Goal: Task Accomplishment & Management: Complete application form

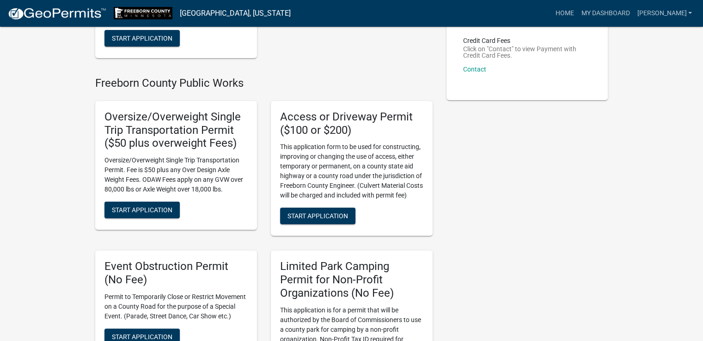
scroll to position [185, 0]
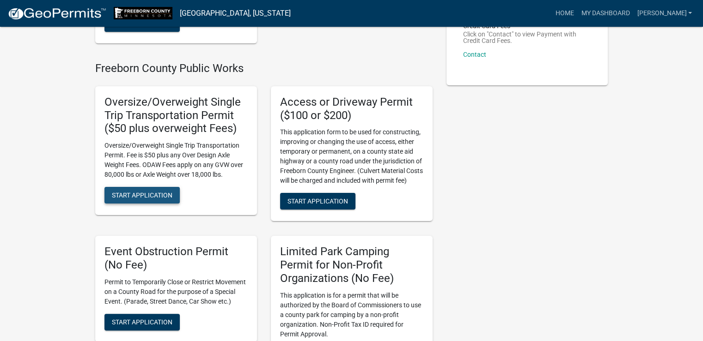
click at [151, 190] on button "Start Application" at bounding box center [141, 195] width 75 height 17
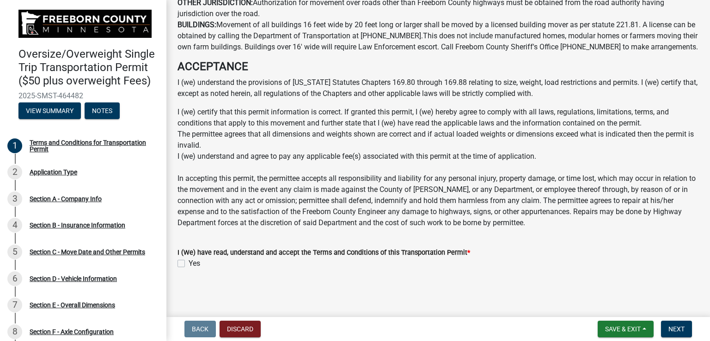
scroll to position [666, 0]
click at [189, 262] on label "Yes" at bounding box center [195, 263] width 12 height 11
click at [189, 262] on input "Yes" at bounding box center [192, 261] width 6 height 6
checkbox input "true"
click at [671, 328] on span "Next" at bounding box center [676, 329] width 16 height 7
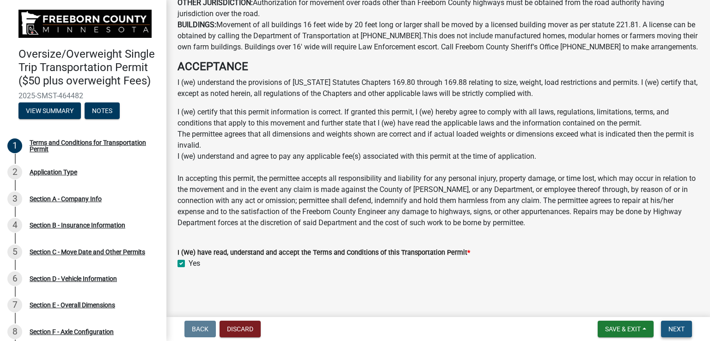
scroll to position [0, 0]
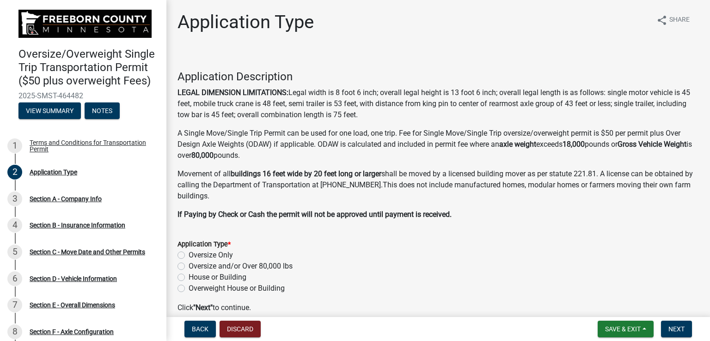
click at [189, 267] on label "Oversize and/or Over 80,000 lbs" at bounding box center [241, 266] width 104 height 11
click at [189, 267] on input "Oversize and/or Over 80,000 lbs" at bounding box center [192, 264] width 6 height 6
radio input "true"
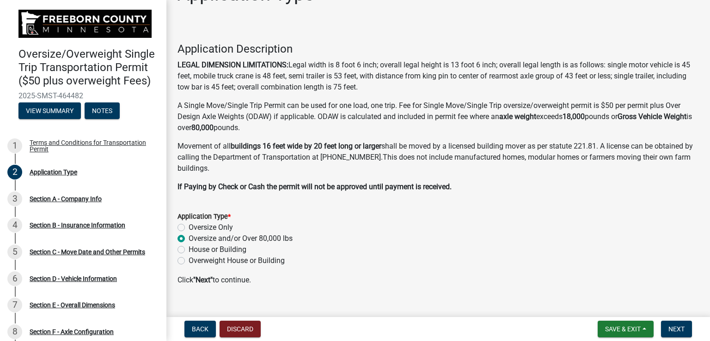
scroll to position [43, 0]
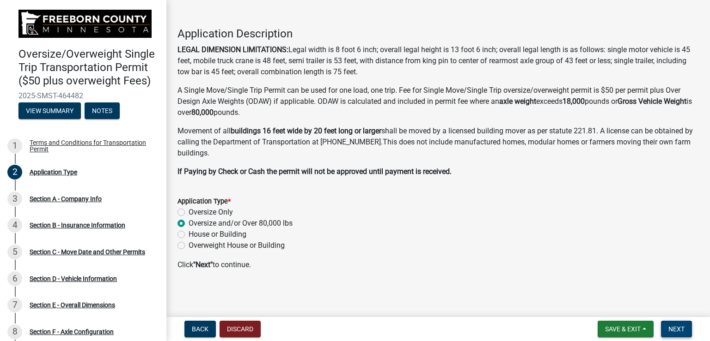
click at [682, 329] on span "Next" at bounding box center [676, 329] width 16 height 7
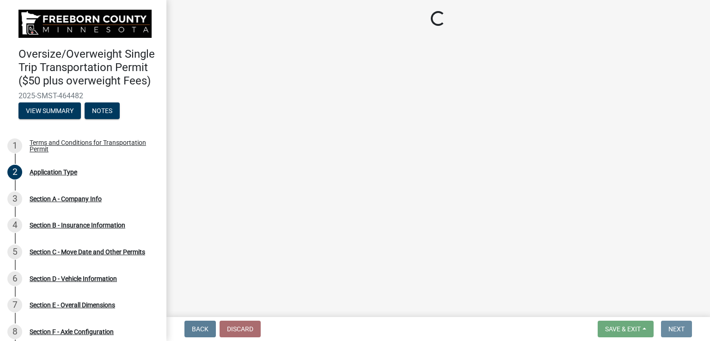
scroll to position [0, 0]
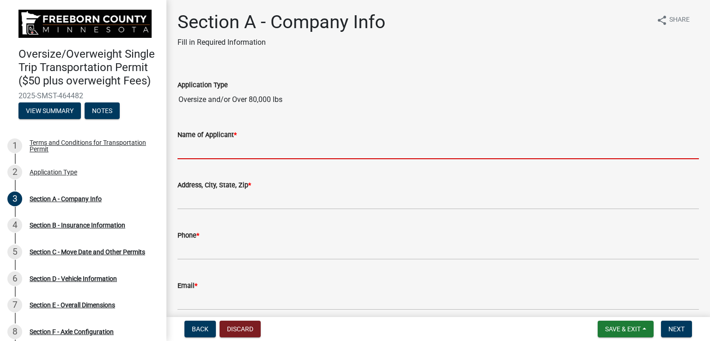
click at [256, 149] on input "Name of Applicant *" at bounding box center [437, 149] width 521 height 19
type input "[PERSON_NAME]"
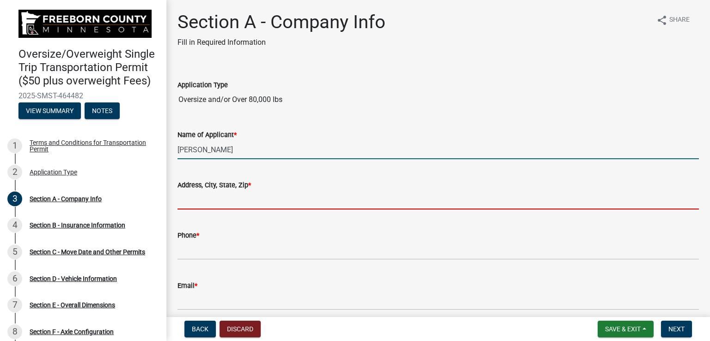
type input "[STREET_ADDRESS]"
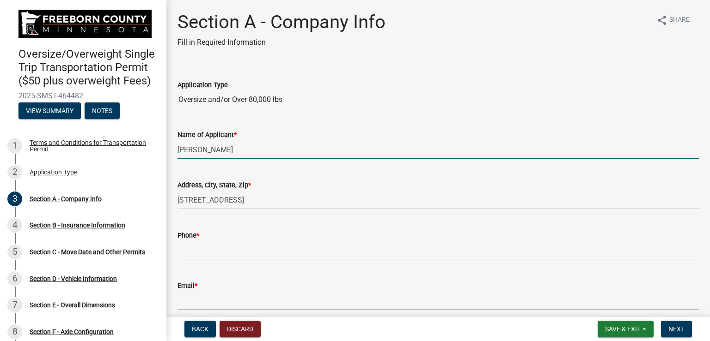
type input "7153408440"
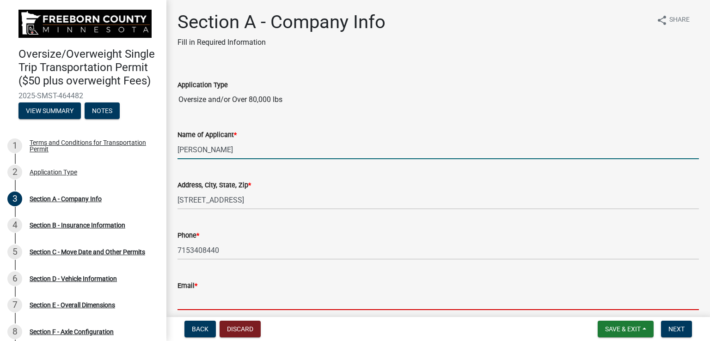
type input "[PERSON_NAME][EMAIL_ADDRESS][PERSON_NAME][DOMAIN_NAME]"
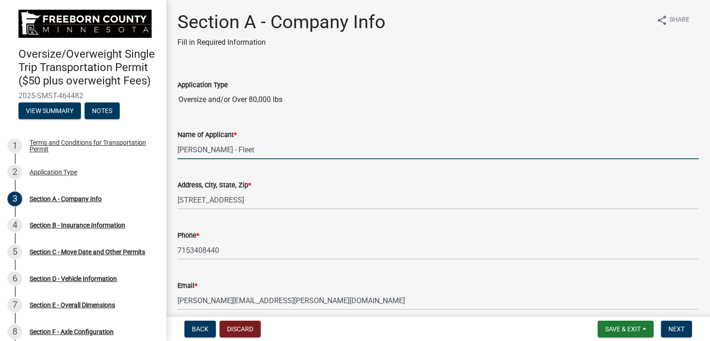
type input "[PERSON_NAME] - Fleet Transportation"
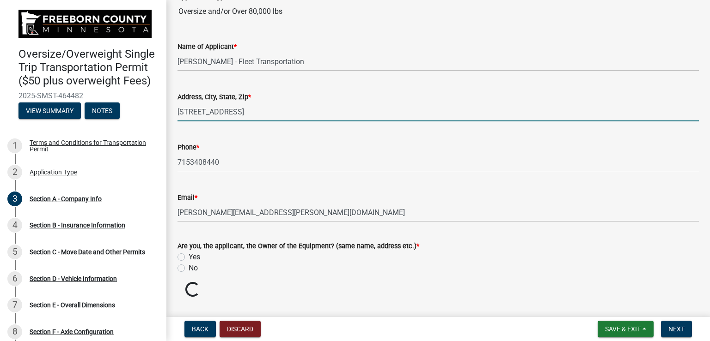
scroll to position [92, 0]
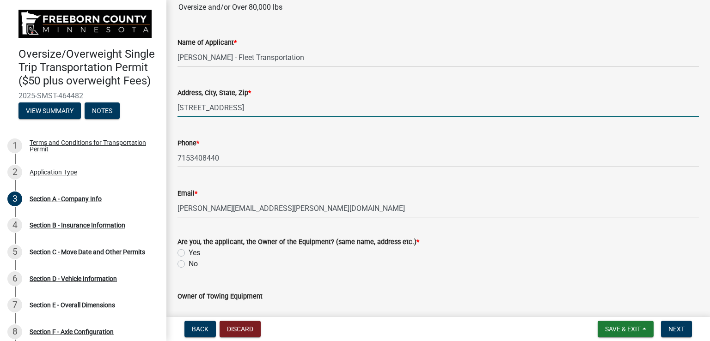
click at [189, 254] on label "Yes" at bounding box center [195, 253] width 12 height 11
click at [189, 254] on input "Yes" at bounding box center [192, 251] width 6 height 6
radio input "true"
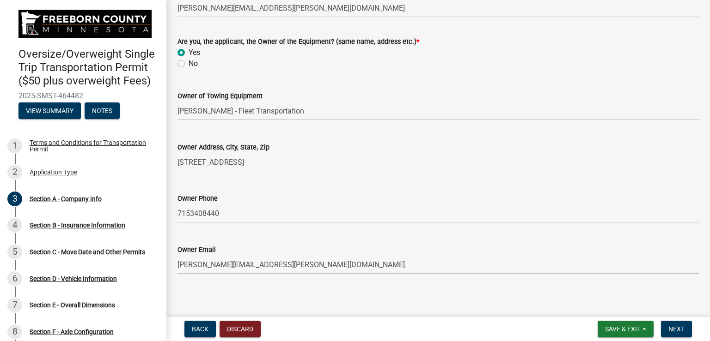
scroll to position [298, 0]
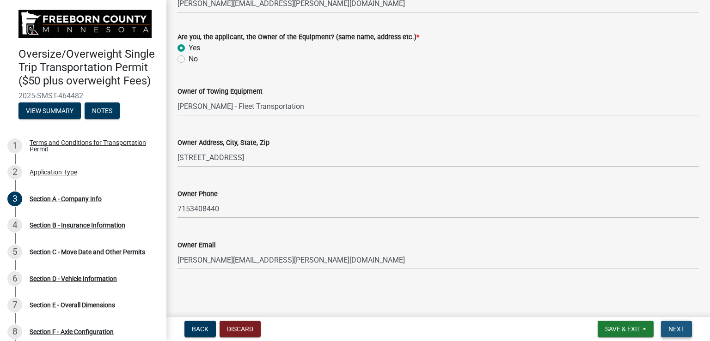
click at [678, 328] on span "Next" at bounding box center [676, 329] width 16 height 7
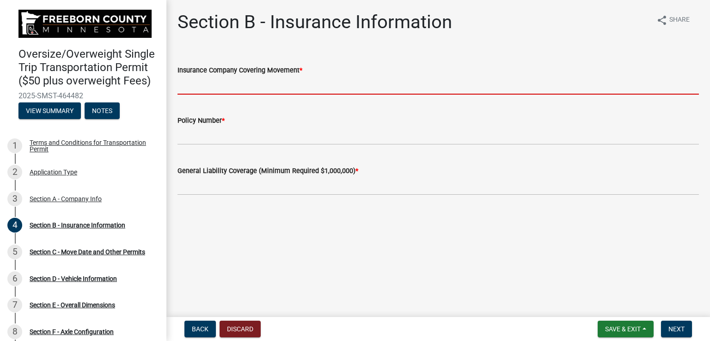
click at [294, 84] on input "Insurance Company Covering Movement *" at bounding box center [437, 85] width 521 height 19
type input "[GEOGRAPHIC_DATA]"
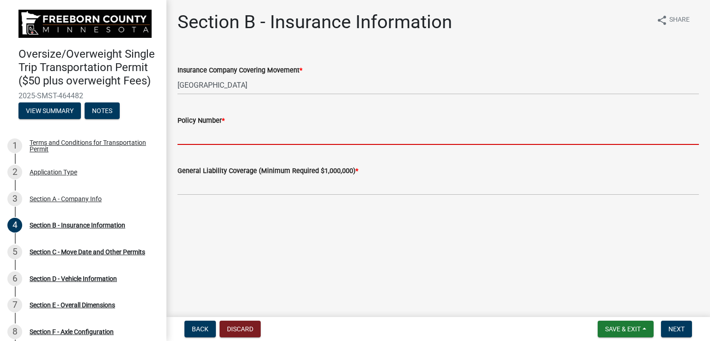
click at [235, 134] on input "Policy Number *" at bounding box center [437, 135] width 521 height 19
type input "BAP 5944714-16"
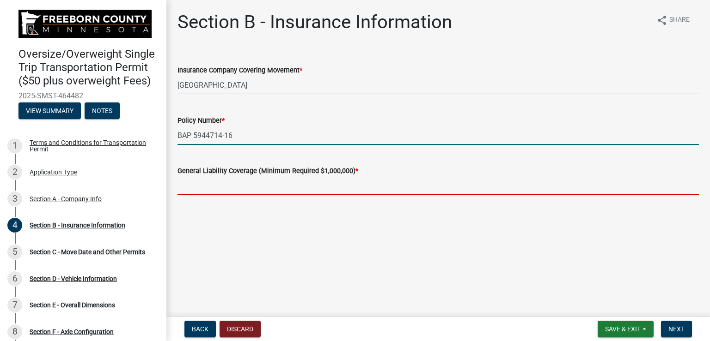
click at [244, 189] on input "text" at bounding box center [437, 186] width 521 height 19
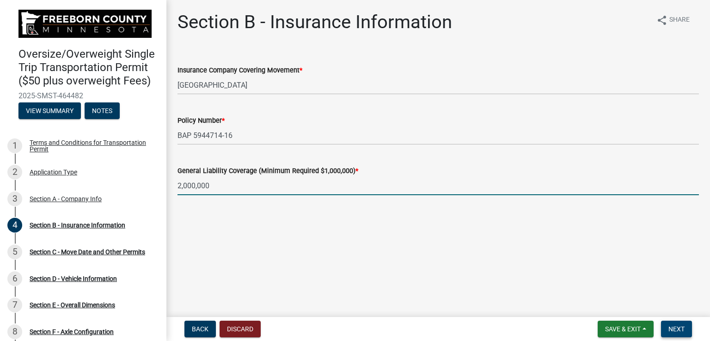
type input "2000000"
click at [687, 333] on button "Next" at bounding box center [676, 329] width 31 height 17
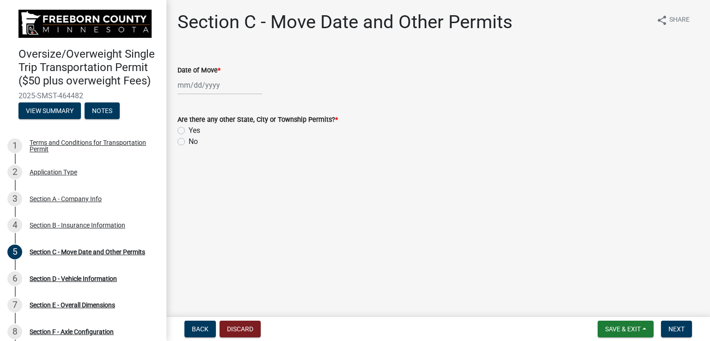
select select "8"
select select "2025"
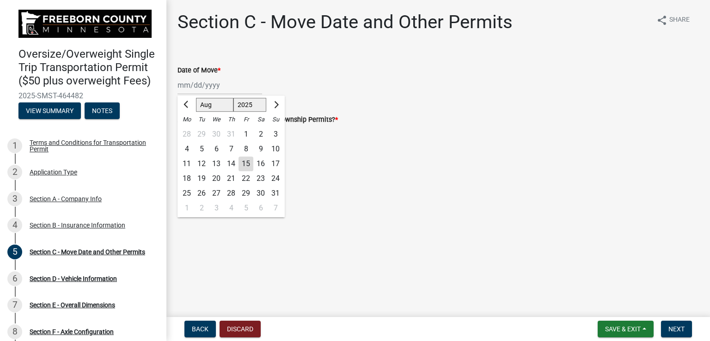
click at [226, 88] on div "[PERSON_NAME] Feb Mar Apr [PERSON_NAME][DATE] Oct Nov [DATE] 1526 1527 1528 152…" at bounding box center [219, 85] width 85 height 19
click at [190, 179] on div "18" at bounding box center [186, 178] width 15 height 15
type input "[DATE]"
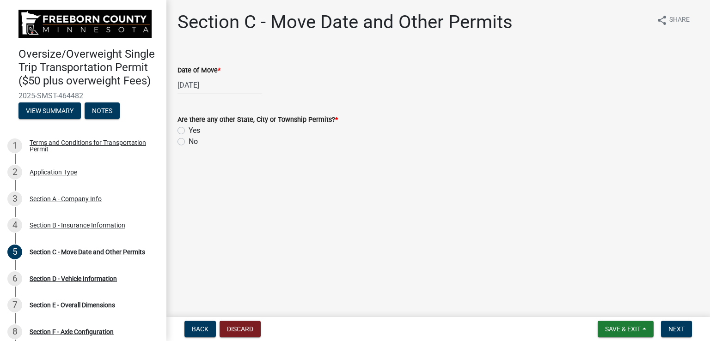
click at [189, 130] on label "Yes" at bounding box center [195, 130] width 12 height 11
click at [189, 130] on input "Yes" at bounding box center [192, 128] width 6 height 6
radio input "true"
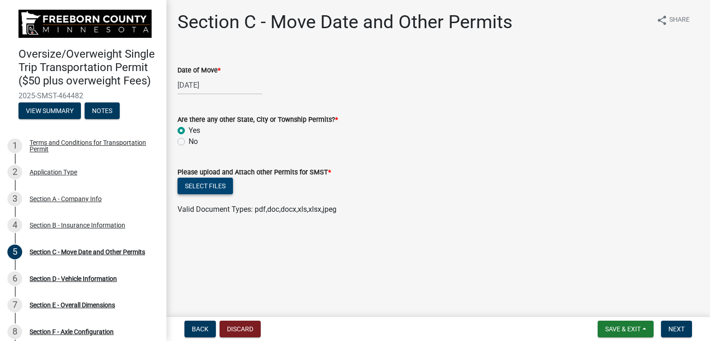
click at [219, 186] on button "Select files" at bounding box center [204, 186] width 55 height 17
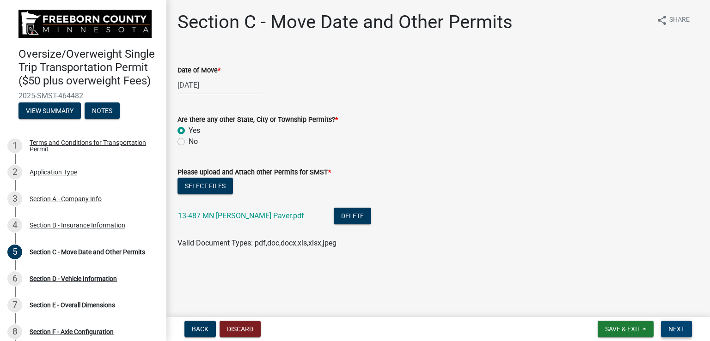
click at [675, 328] on span "Next" at bounding box center [676, 329] width 16 height 7
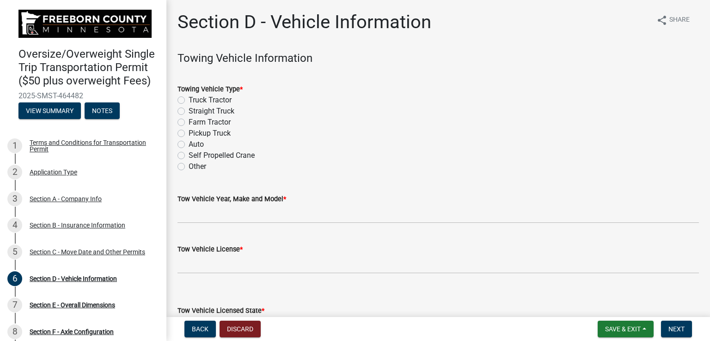
click at [187, 100] on div "Truck Tractor" at bounding box center [437, 100] width 521 height 11
click at [189, 100] on label "Truck Tractor" at bounding box center [210, 100] width 43 height 11
click at [189, 100] on input "Truck Tractor" at bounding box center [192, 98] width 6 height 6
radio input "true"
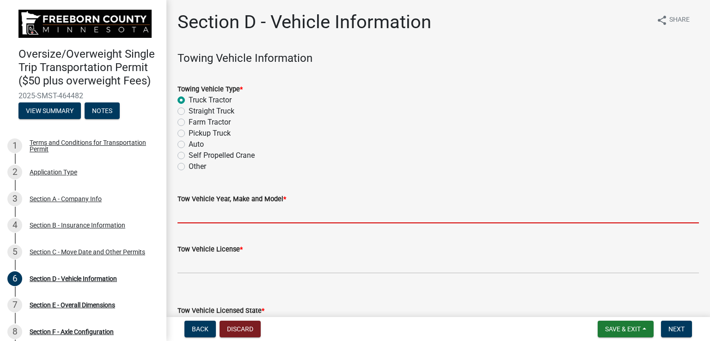
click at [231, 216] on input "Tow Vehicle Year, Make and Model *" at bounding box center [437, 214] width 521 height 19
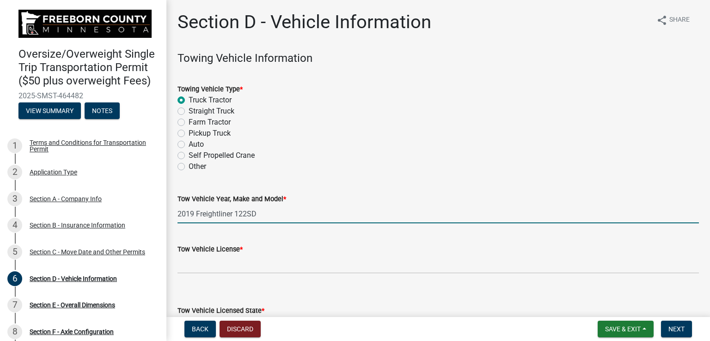
type input "2019 Freightliner 122SD"
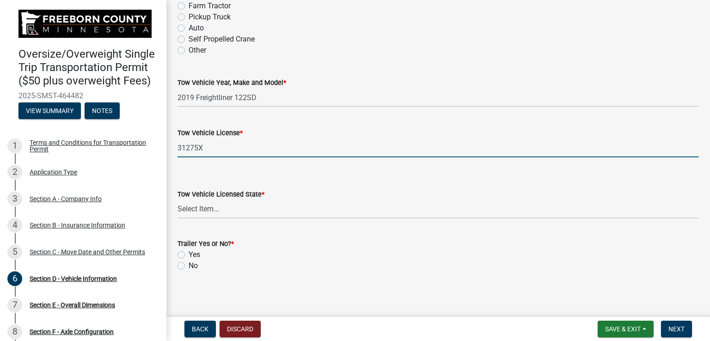
scroll to position [118, 0]
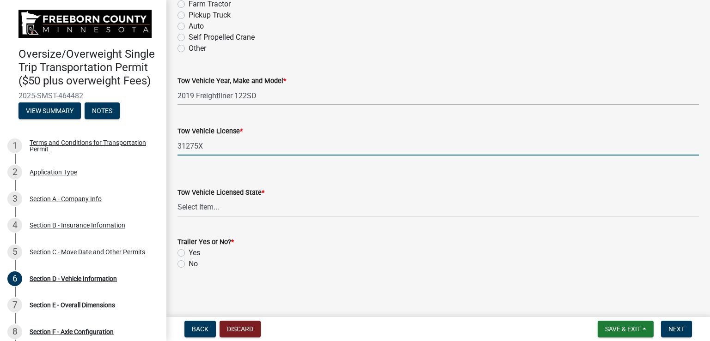
type input "31275X"
click at [276, 208] on select "Select Item... [US_STATE] [US_STATE] [US_STATE] [US_STATE] [US_STATE] [US_STATE…" at bounding box center [437, 207] width 521 height 19
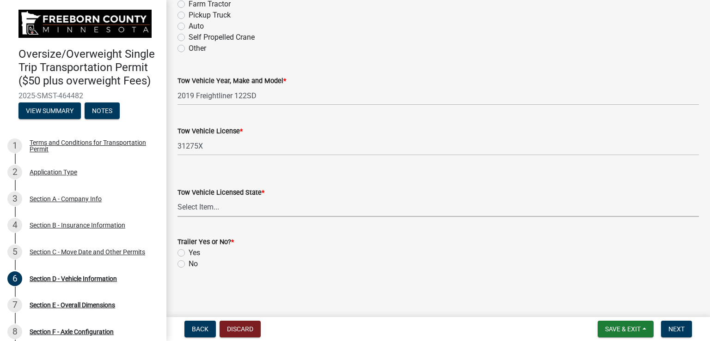
select select "WI"
click at [177, 198] on select "Select Item... [US_STATE] [US_STATE] [US_STATE] [US_STATE] [US_STATE] [US_STATE…" at bounding box center [437, 207] width 521 height 19
click at [189, 251] on label "Yes" at bounding box center [195, 253] width 12 height 11
click at [189, 251] on input "Yes" at bounding box center [192, 251] width 6 height 6
radio input "true"
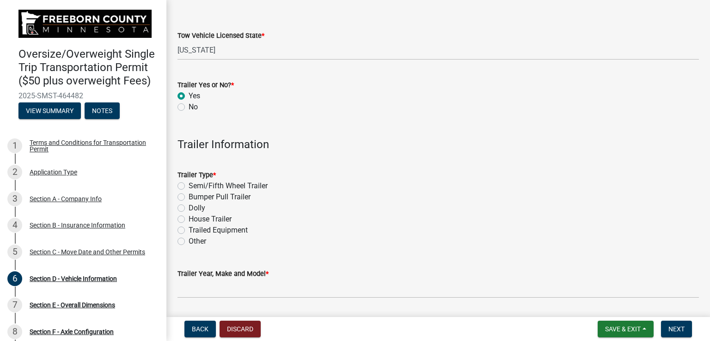
scroll to position [303, 0]
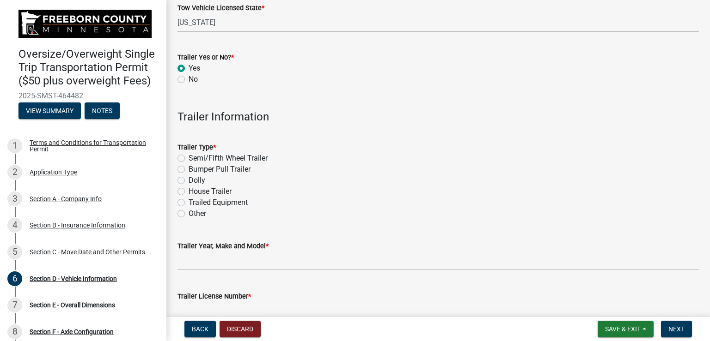
click at [189, 158] on label "Semi/Fifth Wheel Trailer" at bounding box center [228, 158] width 79 height 11
click at [189, 158] on input "Semi/Fifth Wheel Trailer" at bounding box center [192, 156] width 6 height 6
radio input "true"
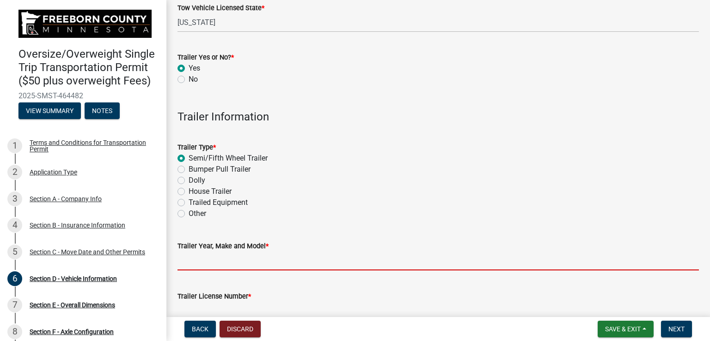
click at [221, 263] on input "Trailer Year, Make and Model *" at bounding box center [437, 261] width 521 height 19
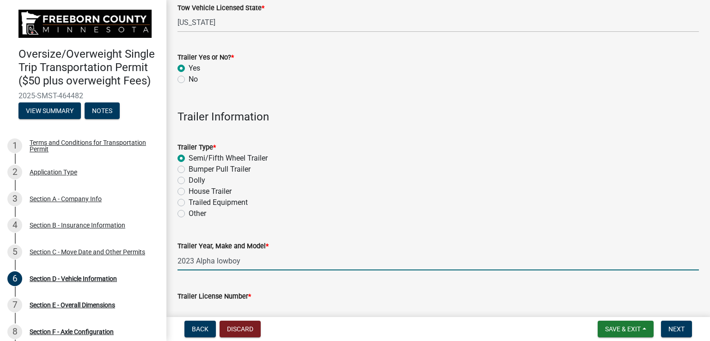
type input "2023 Alpha lowboy"
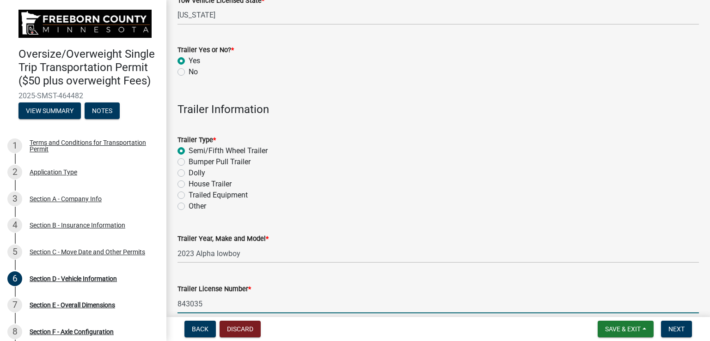
type input "843035"
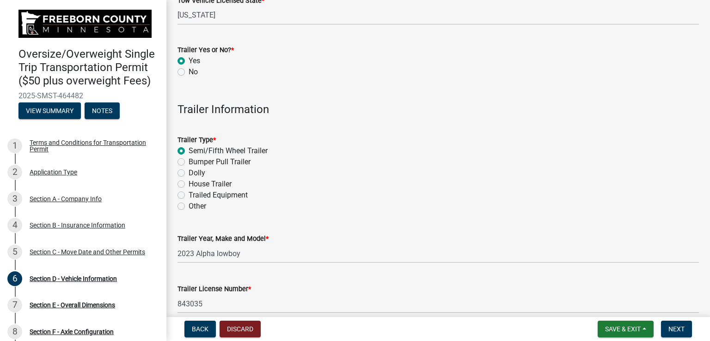
scroll to position [416, 0]
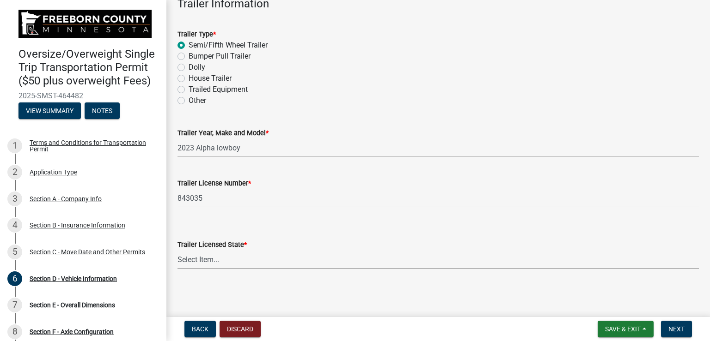
click at [187, 261] on select "Select Item... [US_STATE] [US_STATE] [US_STATE] [US_STATE] [US_STATE] [US_STATE…" at bounding box center [437, 259] width 521 height 19
select select "WI"
click at [177, 250] on select "Select Item... [US_STATE] [US_STATE] [US_STATE] [US_STATE] [US_STATE] [US_STATE…" at bounding box center [437, 259] width 521 height 19
click at [687, 329] on button "Next" at bounding box center [676, 329] width 31 height 17
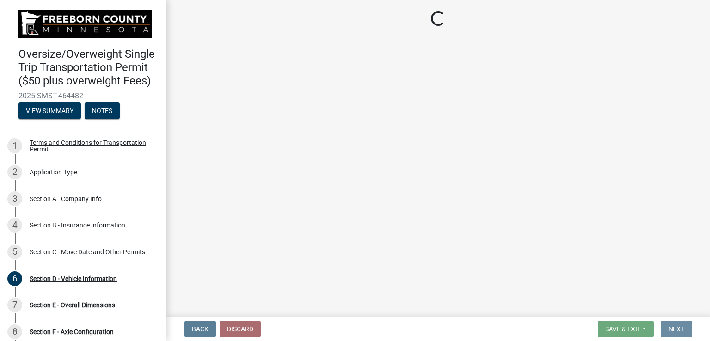
scroll to position [0, 0]
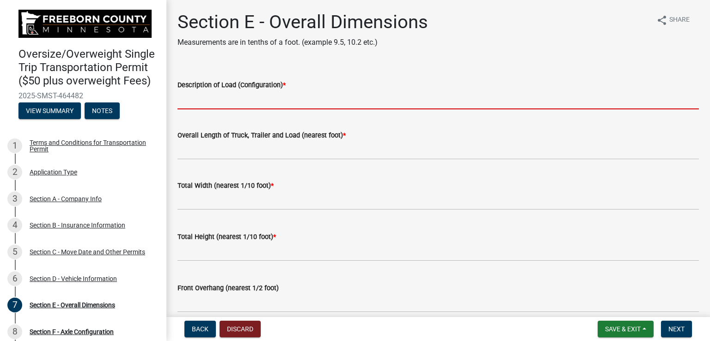
click at [245, 99] on input "Description of Load (Configuration) *" at bounding box center [437, 100] width 521 height 19
type input "[PERSON_NAME] MI Paver"
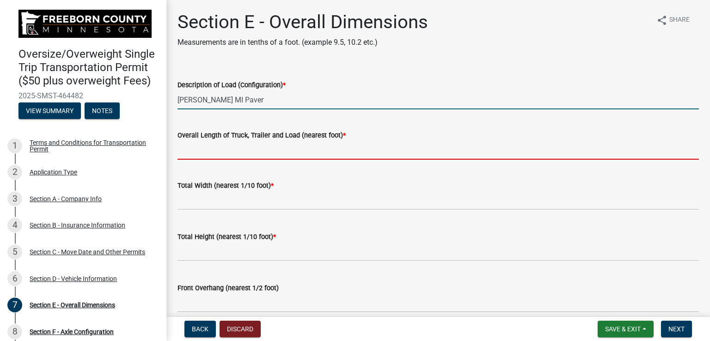
click at [244, 153] on input "Overall Length of Truck, Trailer and Load (nearest foot) *" at bounding box center [437, 150] width 521 height 19
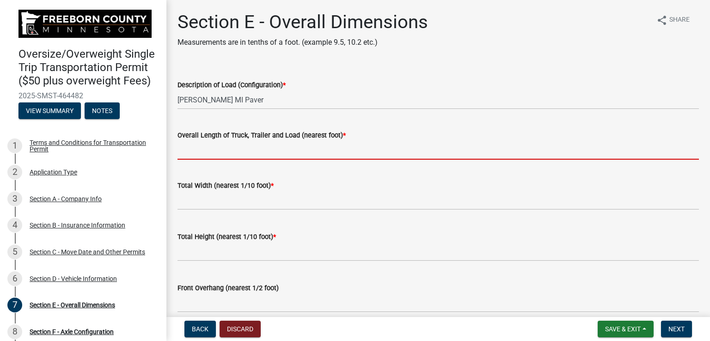
type input "84.0"
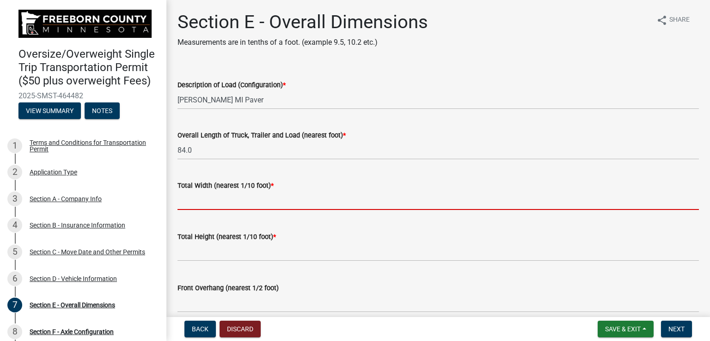
click at [216, 205] on input "text" at bounding box center [437, 200] width 521 height 19
type input "8.6"
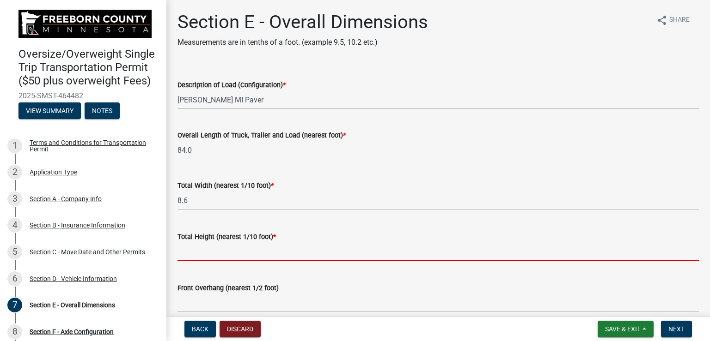
click at [242, 258] on input "text" at bounding box center [437, 252] width 521 height 19
type input "13.6"
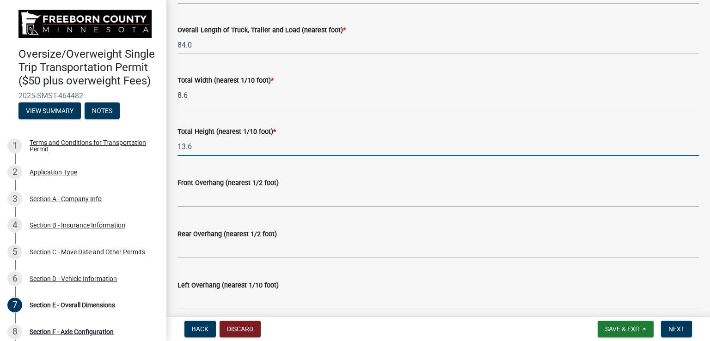
scroll to position [139, 0]
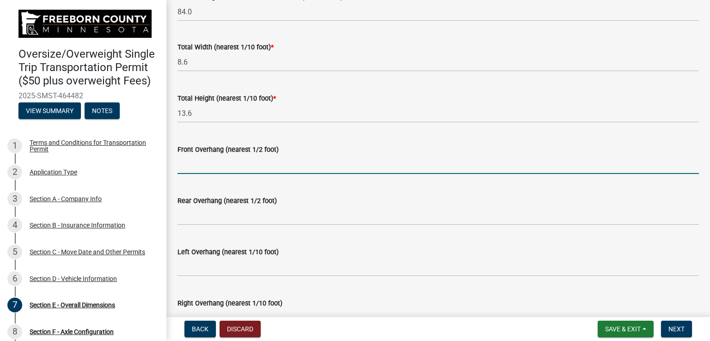
click at [231, 168] on input "text" at bounding box center [437, 164] width 521 height 19
type input "0.0"
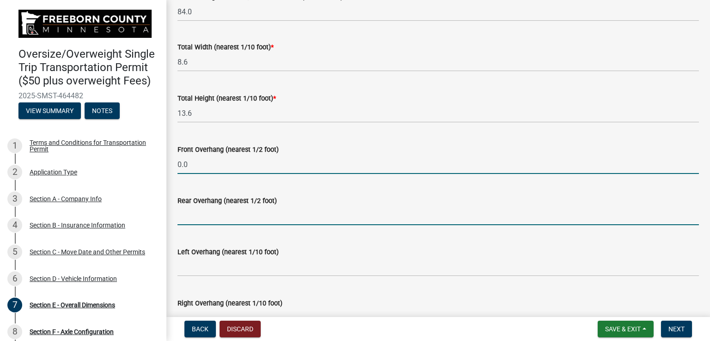
click at [224, 212] on input "text" at bounding box center [437, 216] width 521 height 19
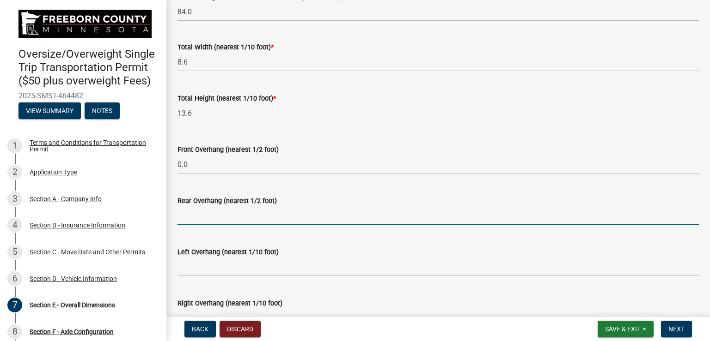
type input "0.0"
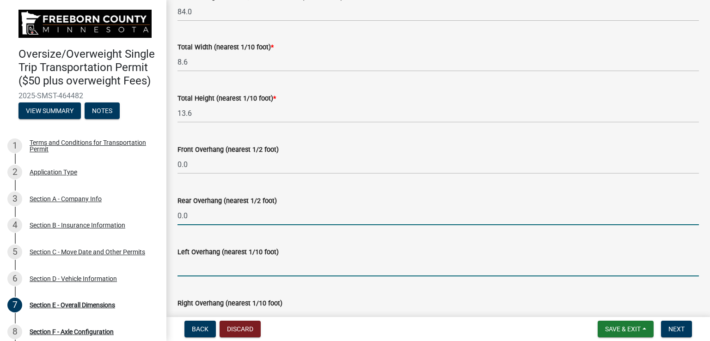
click at [217, 271] on input "text" at bounding box center [437, 267] width 521 height 19
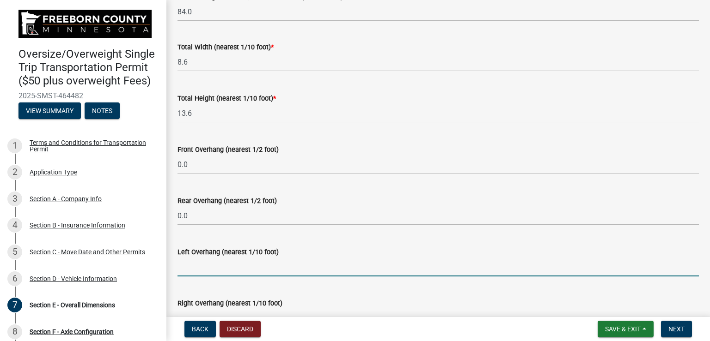
type input "0.0"
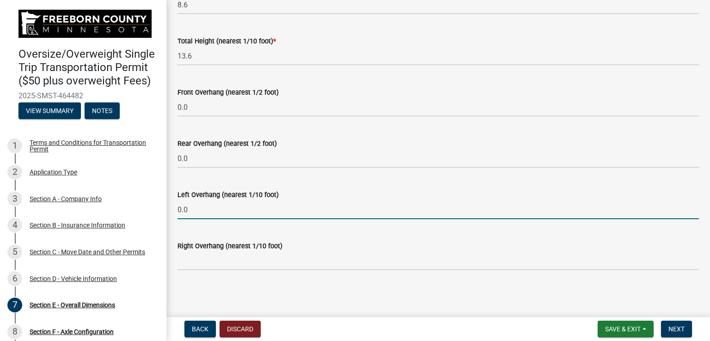
scroll to position [197, 0]
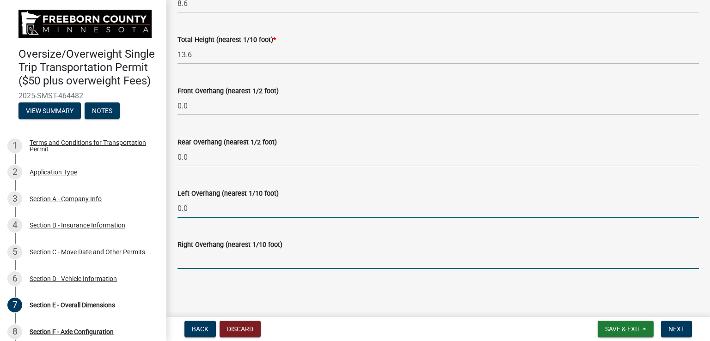
click at [213, 260] on input "text" at bounding box center [437, 259] width 521 height 19
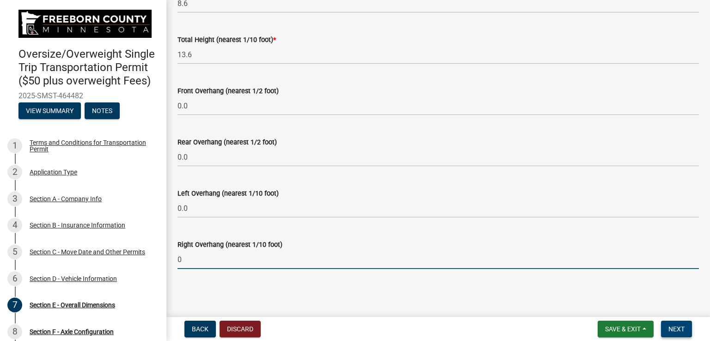
type input "0.0"
click at [678, 329] on span "Next" at bounding box center [676, 329] width 16 height 7
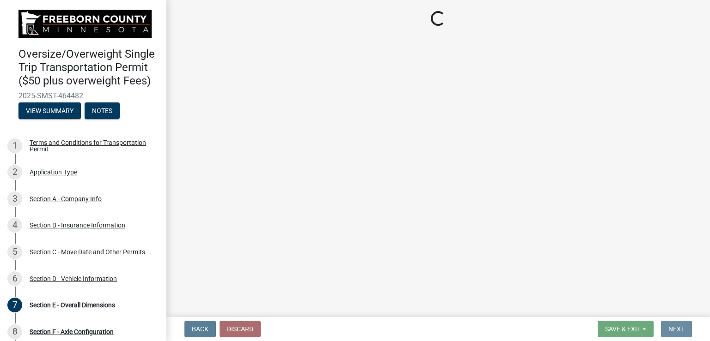
scroll to position [0, 0]
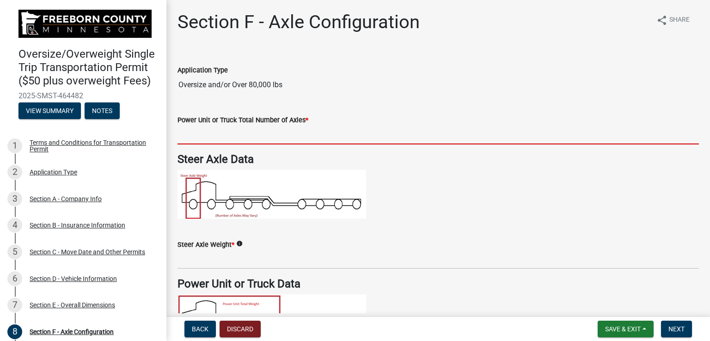
click at [251, 133] on input "text" at bounding box center [437, 135] width 521 height 19
type input "3"
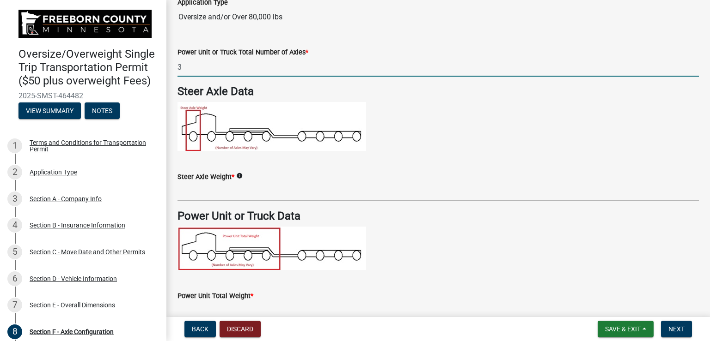
scroll to position [92, 0]
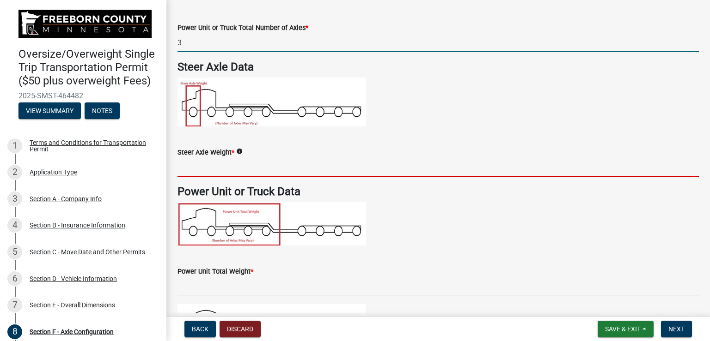
click at [225, 170] on input "text" at bounding box center [437, 167] width 521 height 19
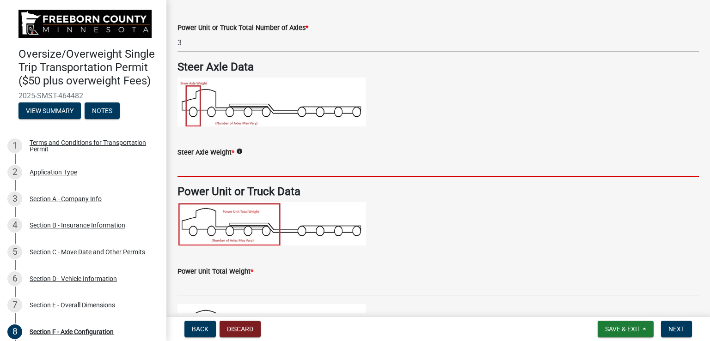
type input "16000"
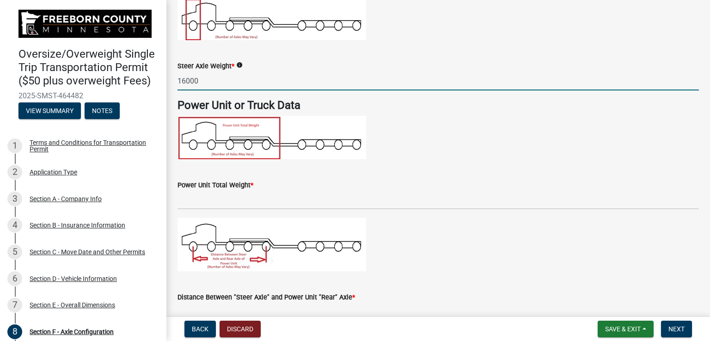
scroll to position [185, 0]
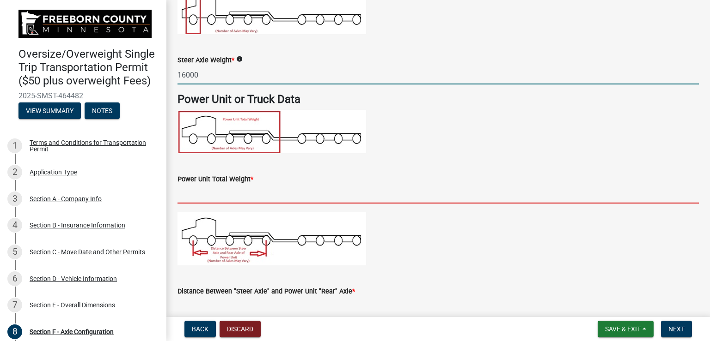
click at [239, 194] on input "text" at bounding box center [437, 194] width 521 height 19
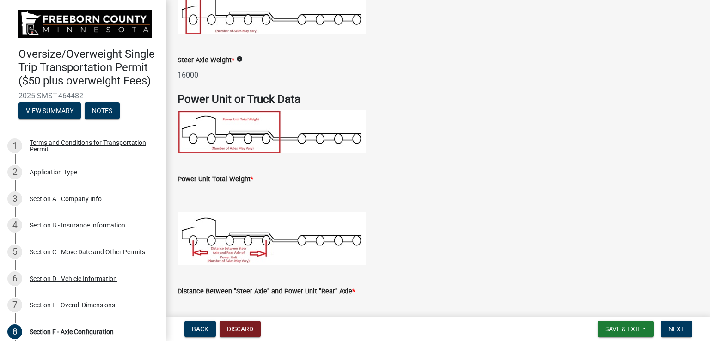
type input "52000"
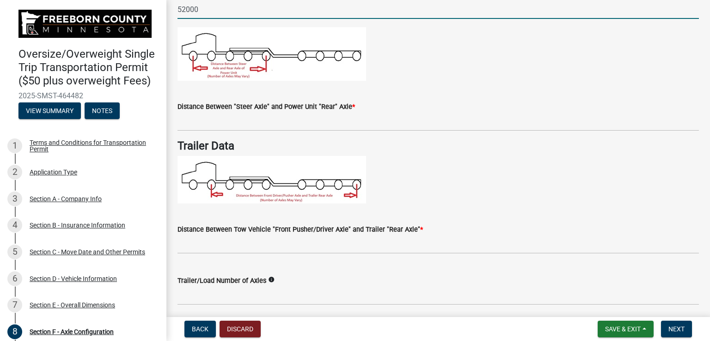
scroll to position [416, 0]
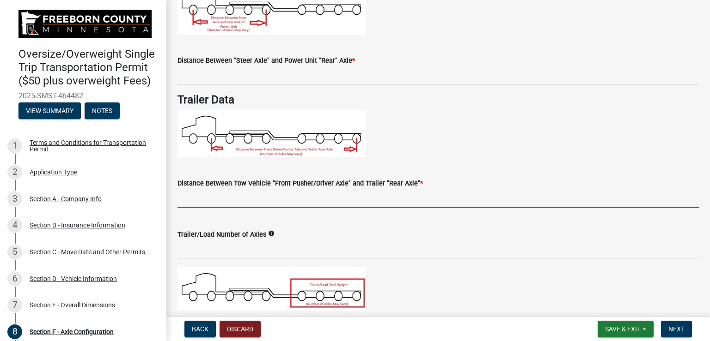
click at [240, 199] on input "text" at bounding box center [437, 198] width 521 height 19
type input "49.0"
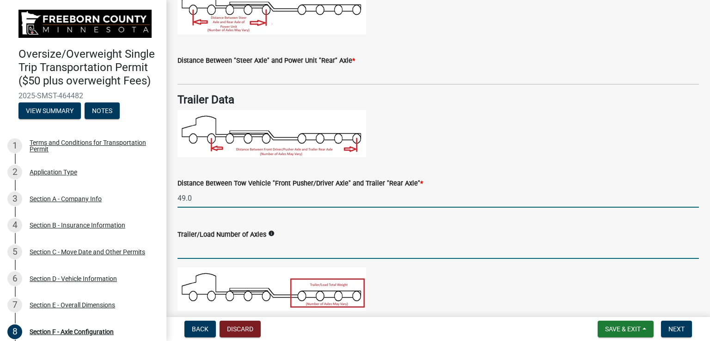
click at [207, 249] on input "text" at bounding box center [437, 249] width 521 height 19
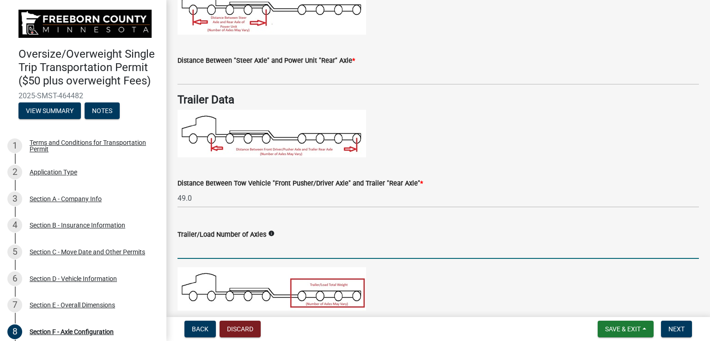
type input "4"
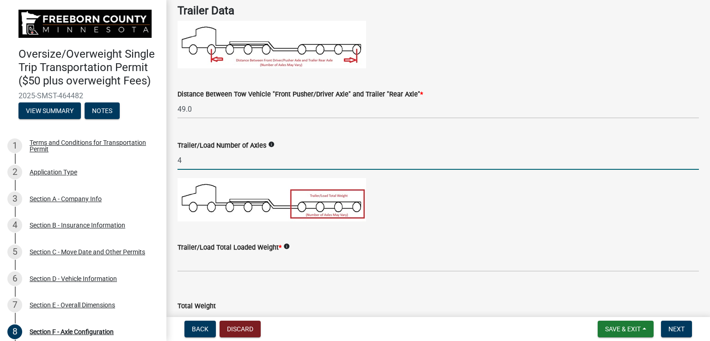
scroll to position [554, 0]
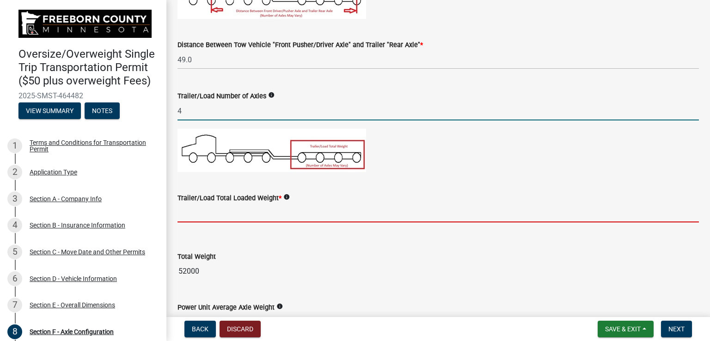
click at [211, 213] on input "text" at bounding box center [437, 213] width 521 height 19
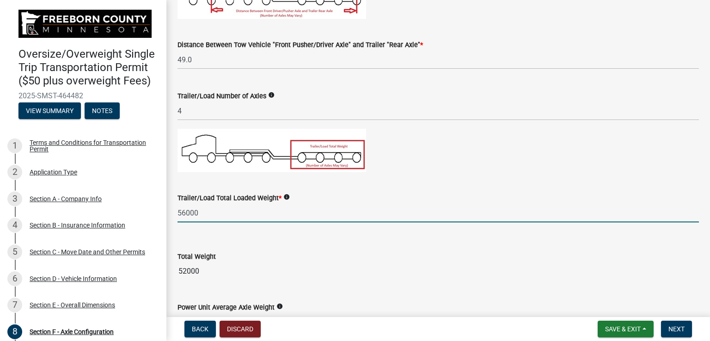
type input "56000"
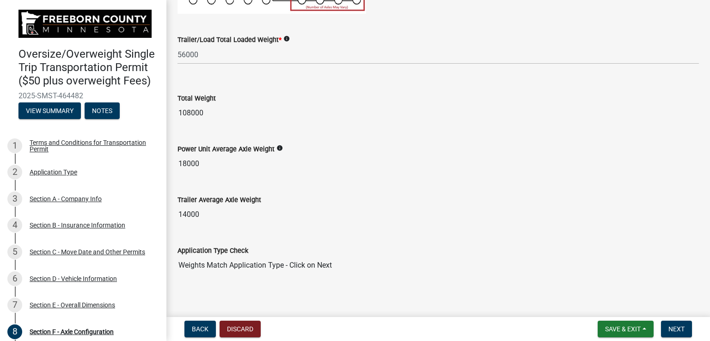
scroll to position [718, 0]
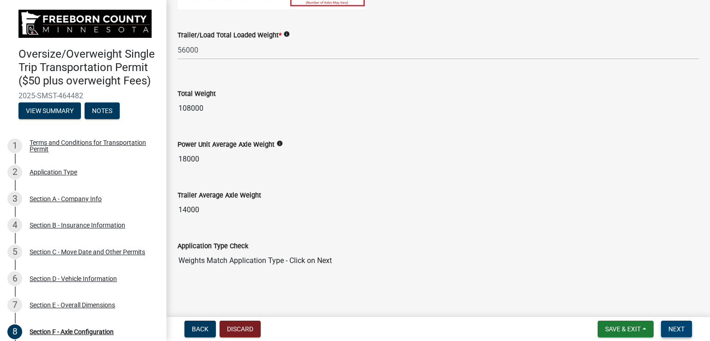
click at [682, 328] on span "Next" at bounding box center [676, 329] width 16 height 7
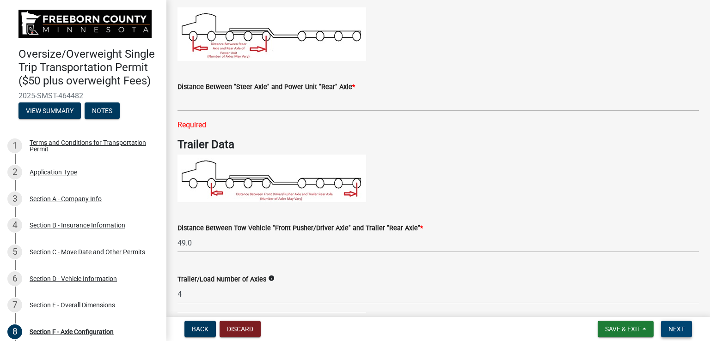
scroll to position [413, 0]
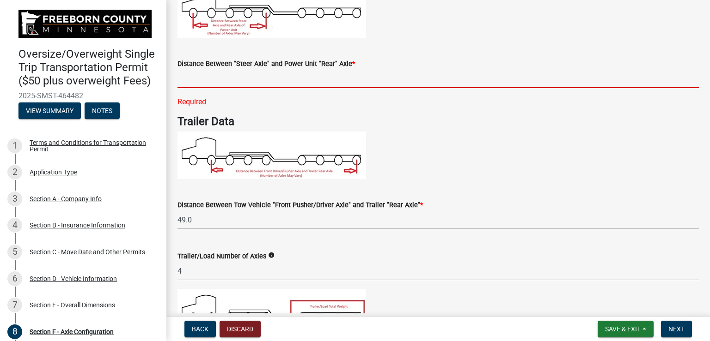
click at [278, 79] on input "text" at bounding box center [437, 78] width 521 height 19
type input "24.0"
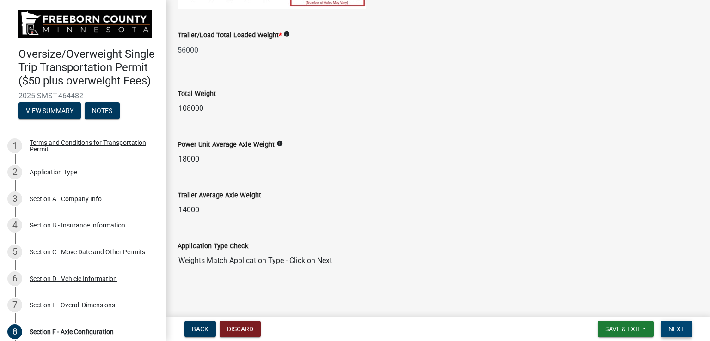
scroll to position [718, 0]
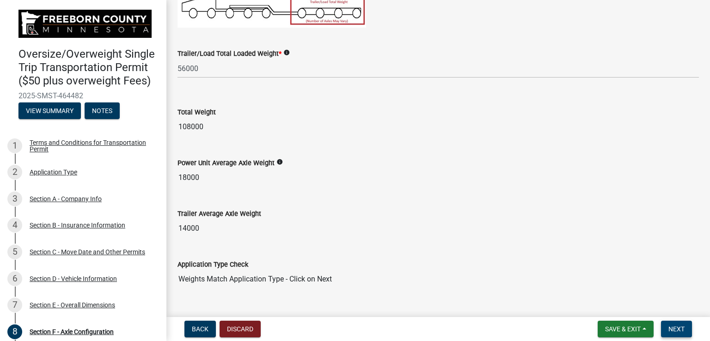
click at [681, 329] on span "Next" at bounding box center [676, 329] width 16 height 7
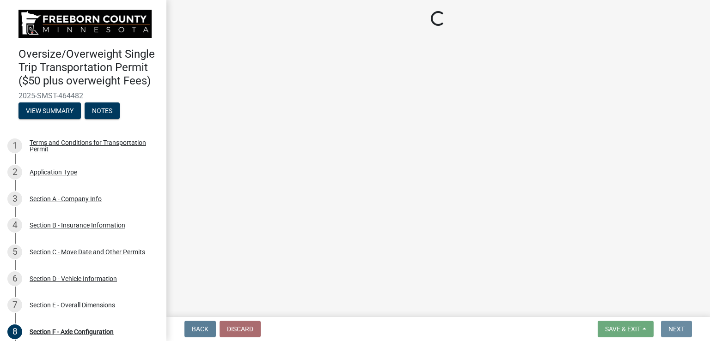
scroll to position [0, 0]
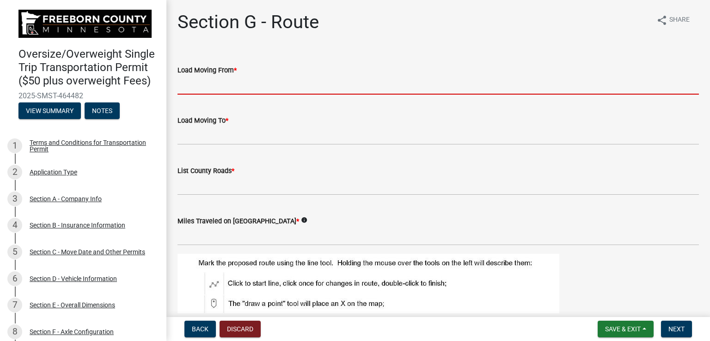
click at [330, 86] on input "Load Moving From *" at bounding box center [437, 85] width 521 height 19
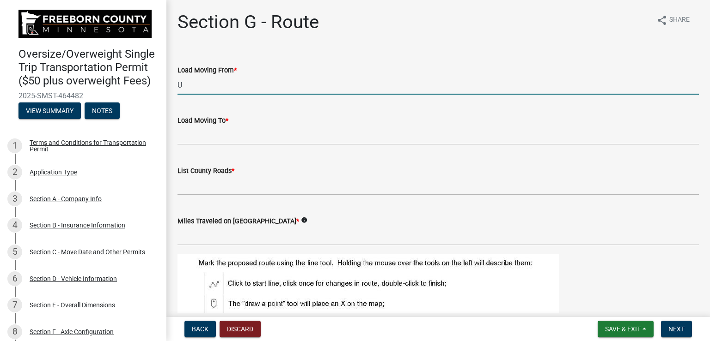
type input "US-65"
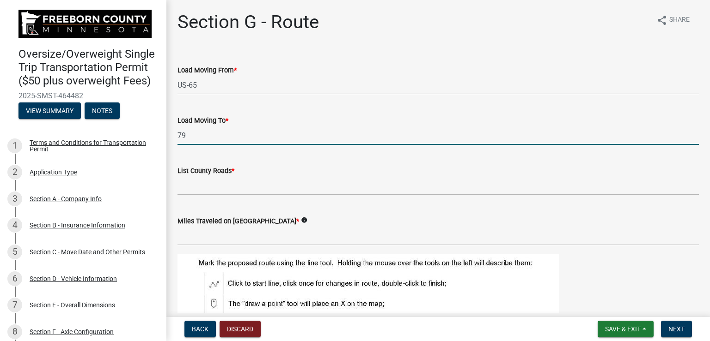
type input "[STREET_ADDRESS]"
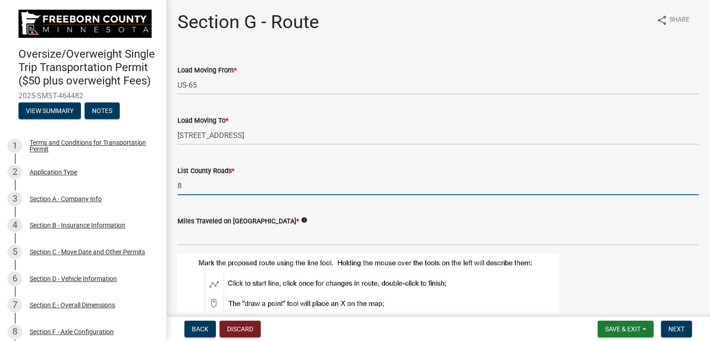
type input "84"
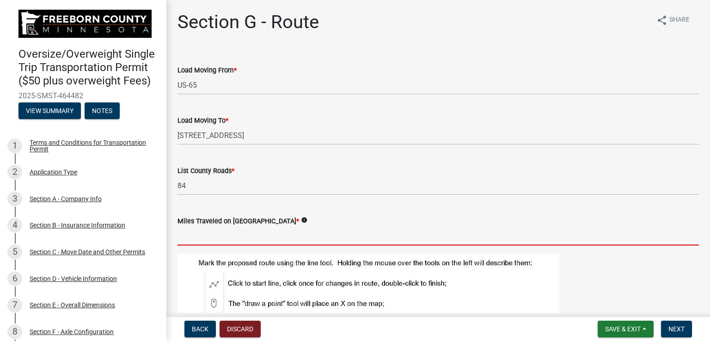
click at [260, 236] on input "text" at bounding box center [437, 236] width 521 height 19
type input "2.5"
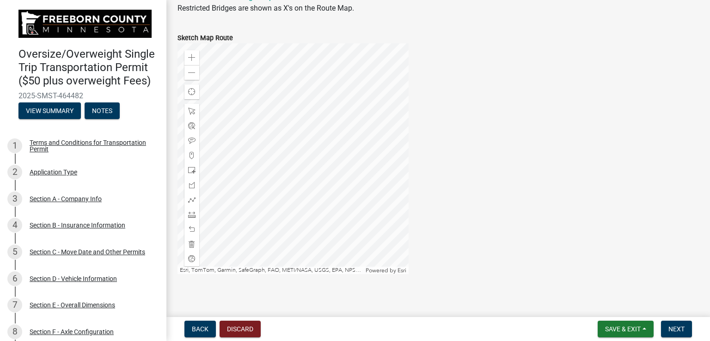
scroll to position [399, 0]
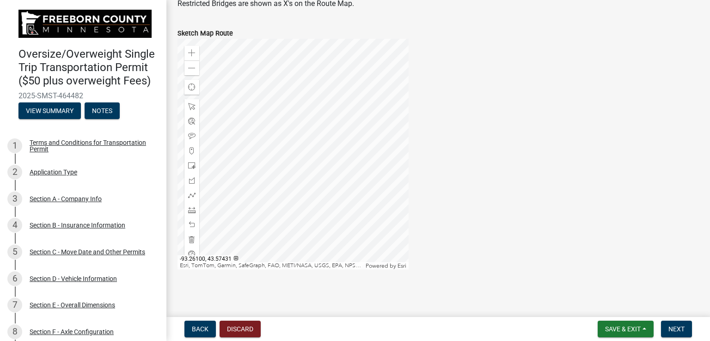
click at [347, 203] on div at bounding box center [292, 154] width 231 height 231
click at [190, 51] on span at bounding box center [191, 52] width 7 height 7
click at [288, 118] on div at bounding box center [292, 154] width 231 height 231
click at [192, 49] on span at bounding box center [191, 52] width 7 height 7
click at [266, 122] on div at bounding box center [292, 154] width 231 height 231
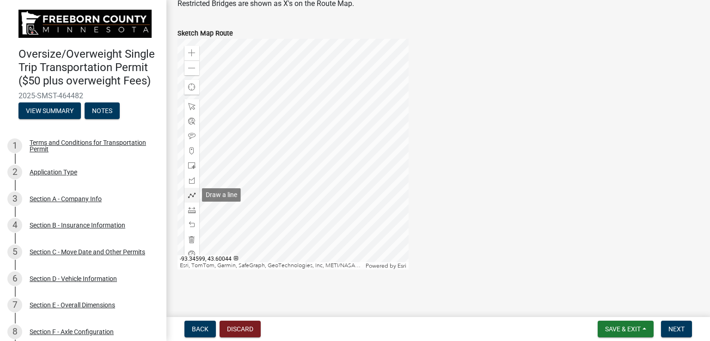
click at [191, 193] on span at bounding box center [191, 195] width 7 height 7
click at [255, 181] on div at bounding box center [292, 154] width 231 height 231
click at [372, 183] on div at bounding box center [292, 154] width 231 height 231
click at [673, 330] on span "Next" at bounding box center [676, 329] width 16 height 7
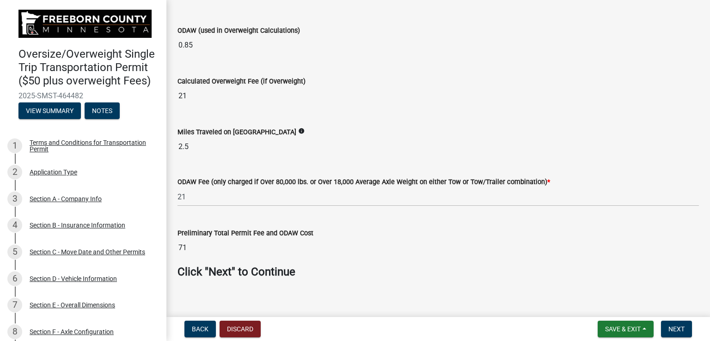
scroll to position [297, 0]
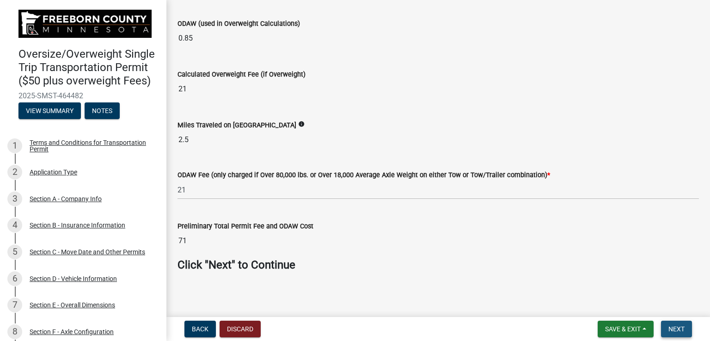
click at [676, 328] on span "Next" at bounding box center [676, 329] width 16 height 7
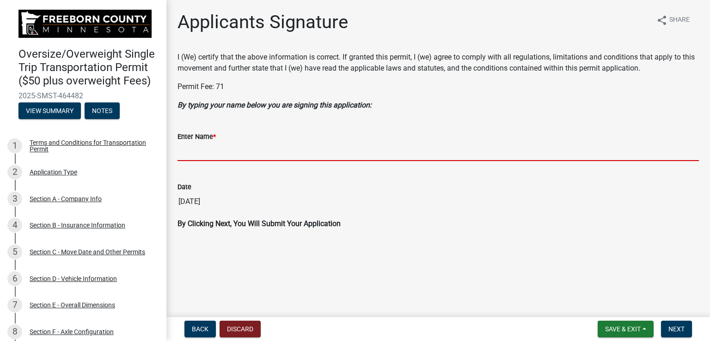
click at [216, 149] on input "Enter Name *" at bounding box center [437, 151] width 521 height 19
type input "[PERSON_NAME]"
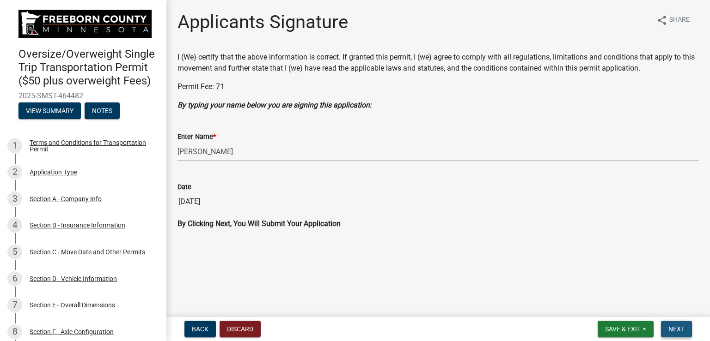
click at [678, 327] on span "Next" at bounding box center [676, 329] width 16 height 7
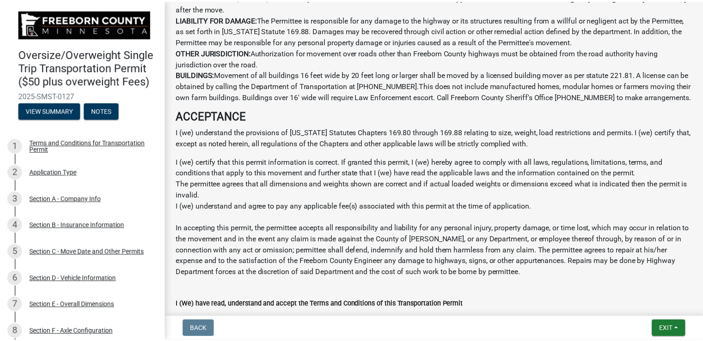
scroll to position [784, 0]
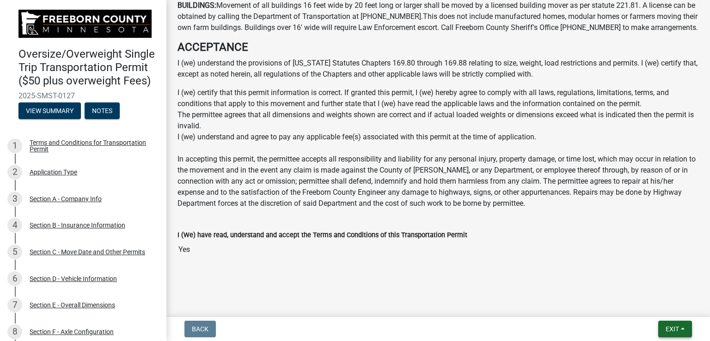
click at [686, 331] on button "Exit" at bounding box center [675, 329] width 34 height 17
click at [649, 306] on button "Save & Exit" at bounding box center [655, 305] width 74 height 22
